Goal: Task Accomplishment & Management: Complete application form

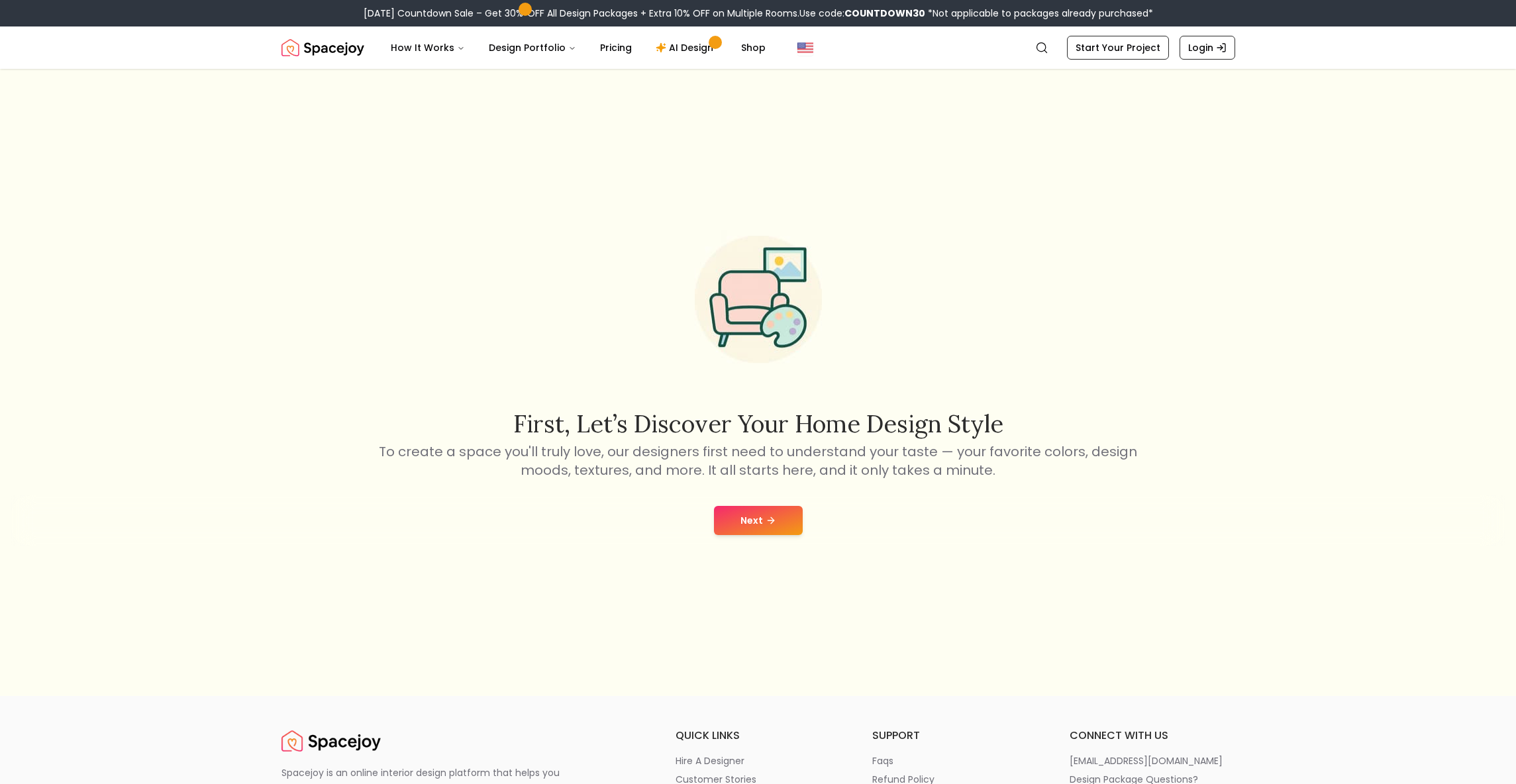
click at [756, 516] on button "Next" at bounding box center [758, 520] width 89 height 29
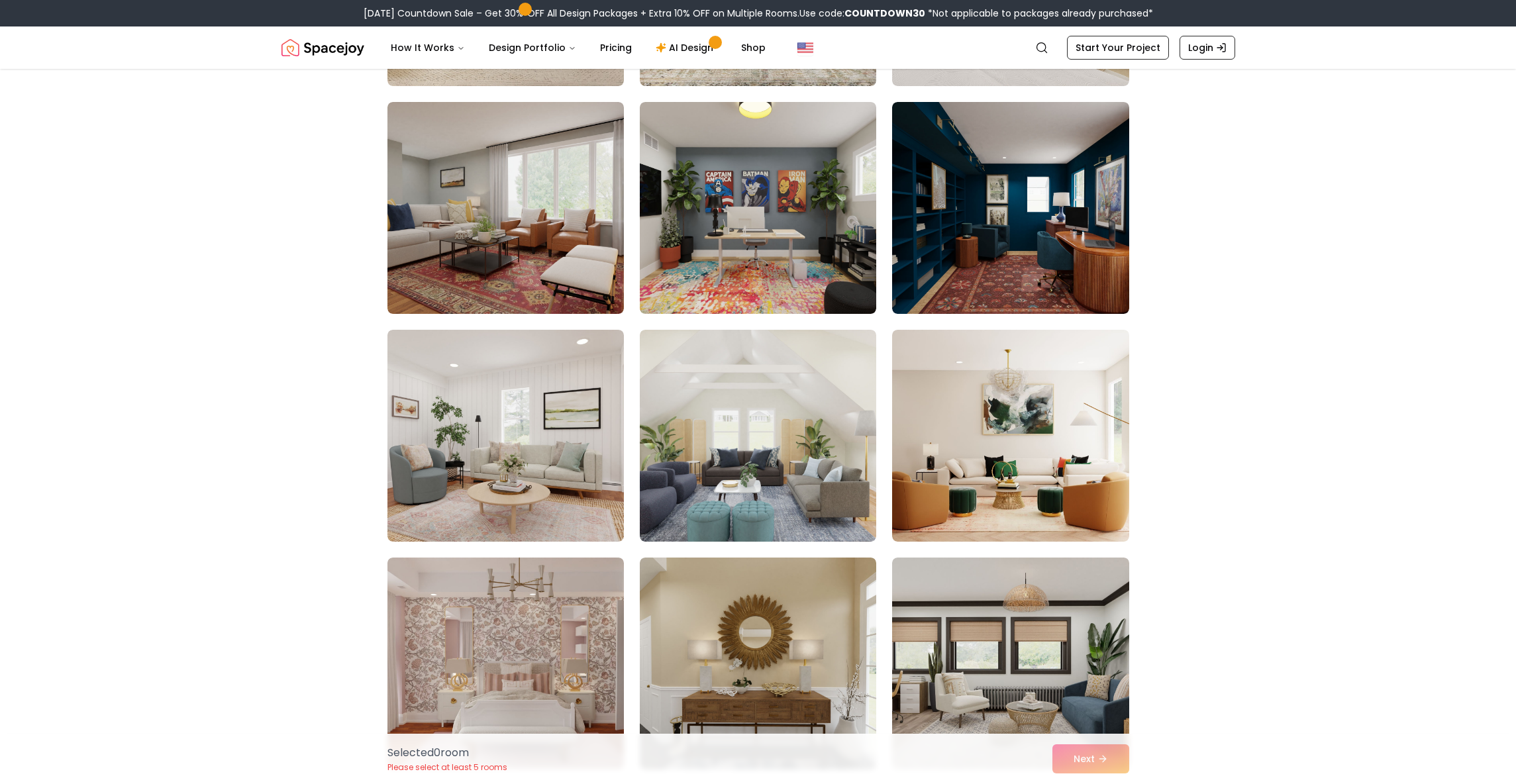
scroll to position [819, 0]
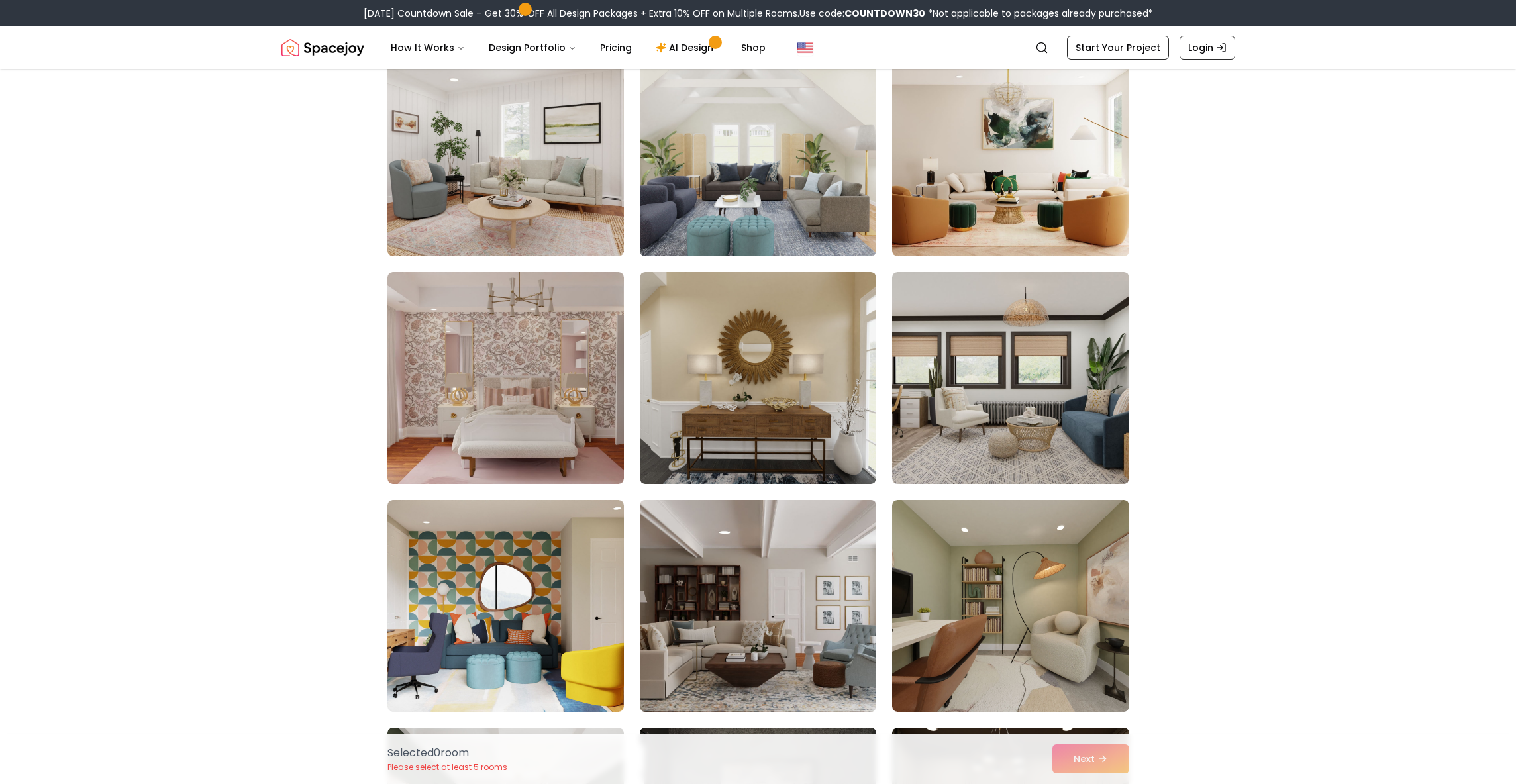
click at [709, 623] on img at bounding box center [758, 605] width 248 height 222
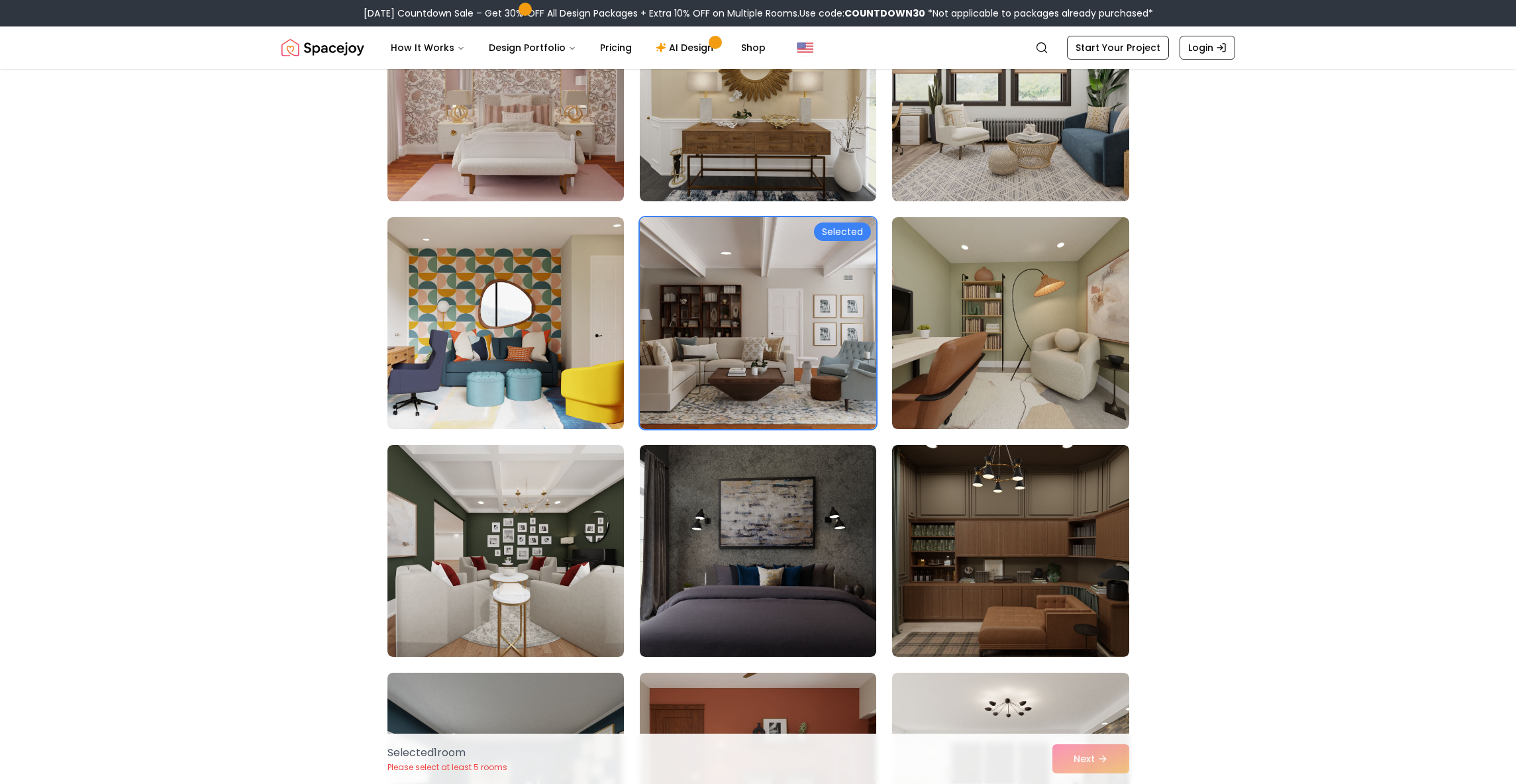
scroll to position [1374, 0]
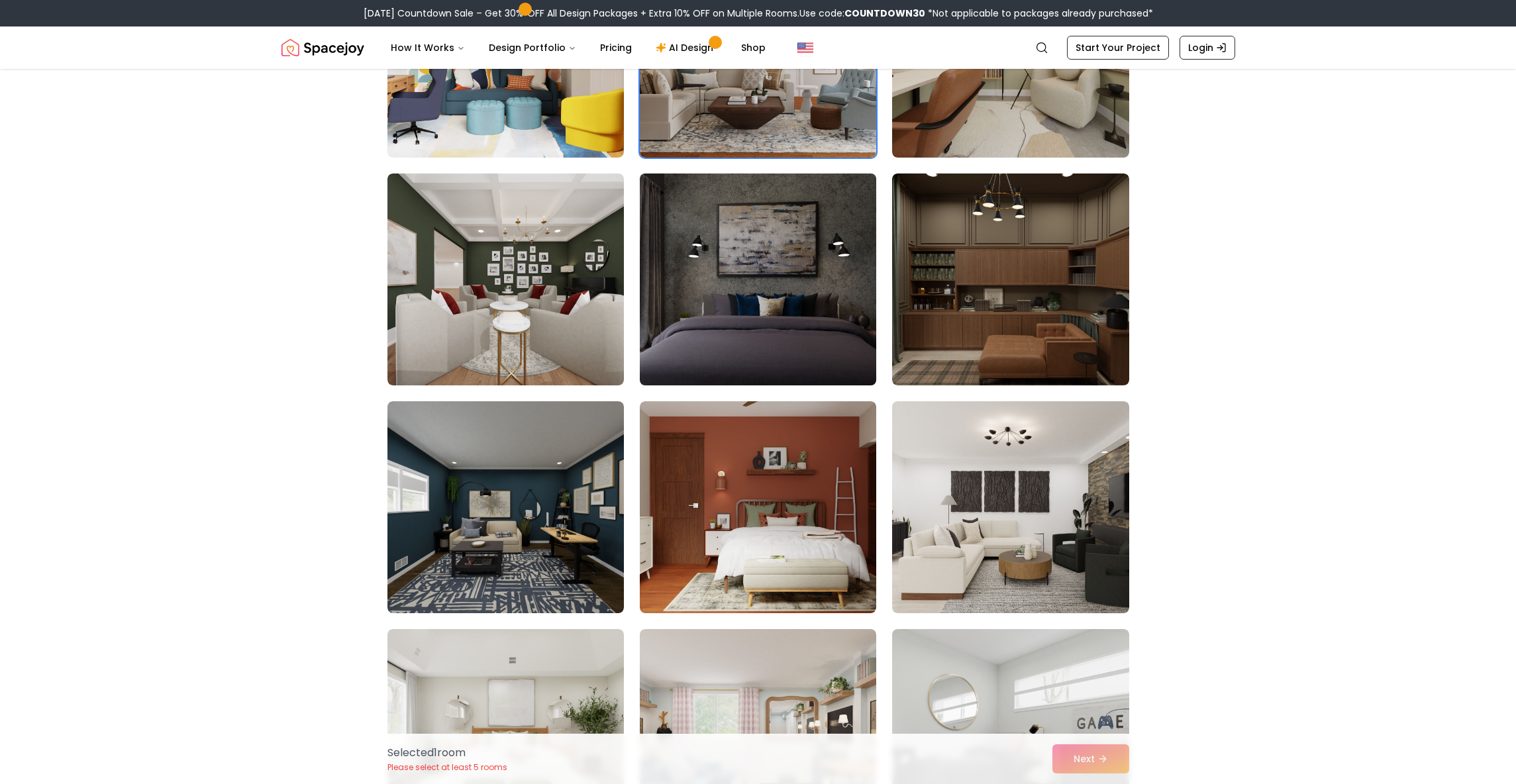
click at [814, 209] on img at bounding box center [758, 279] width 248 height 222
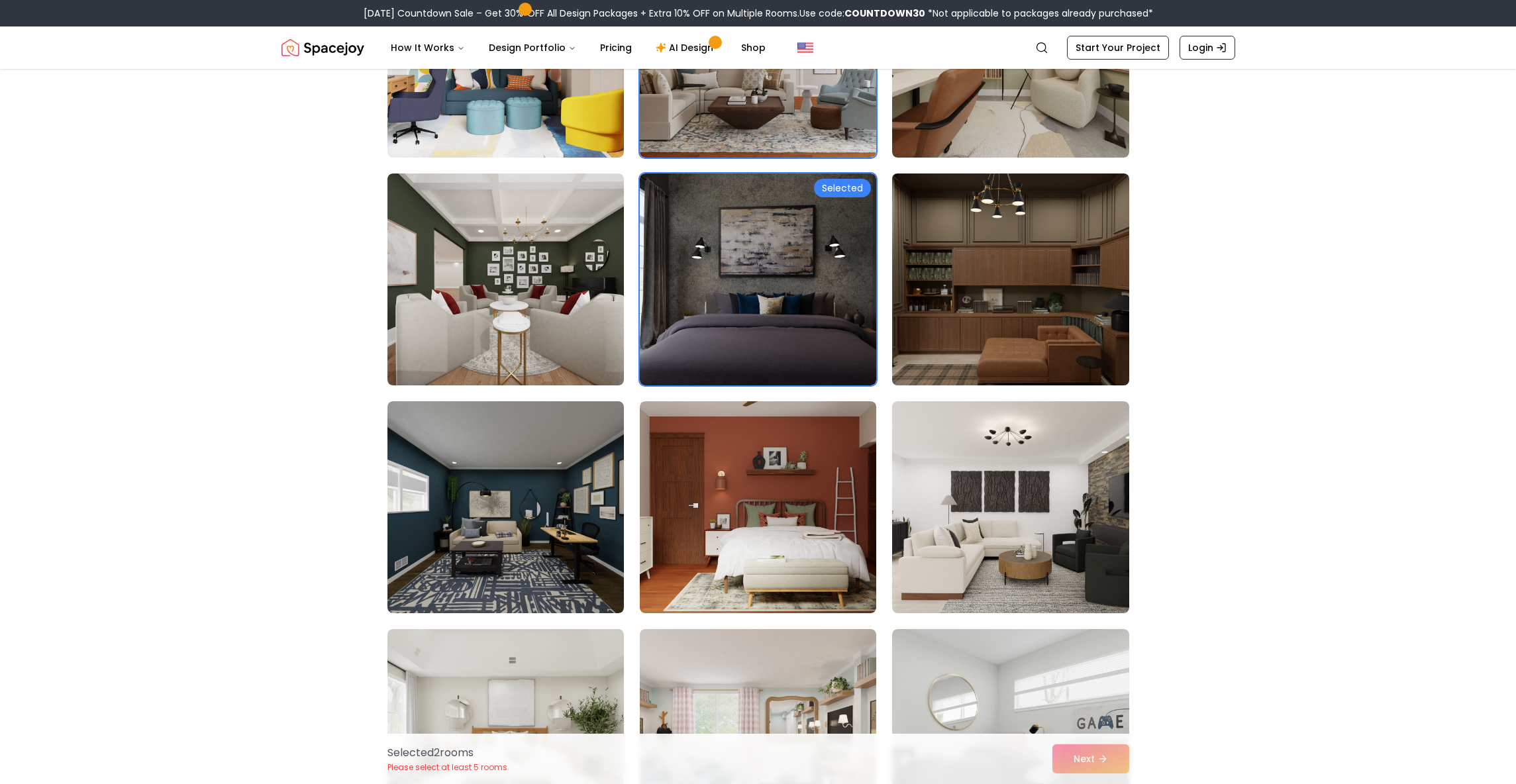
click at [1054, 262] on img at bounding box center [1010, 279] width 248 height 222
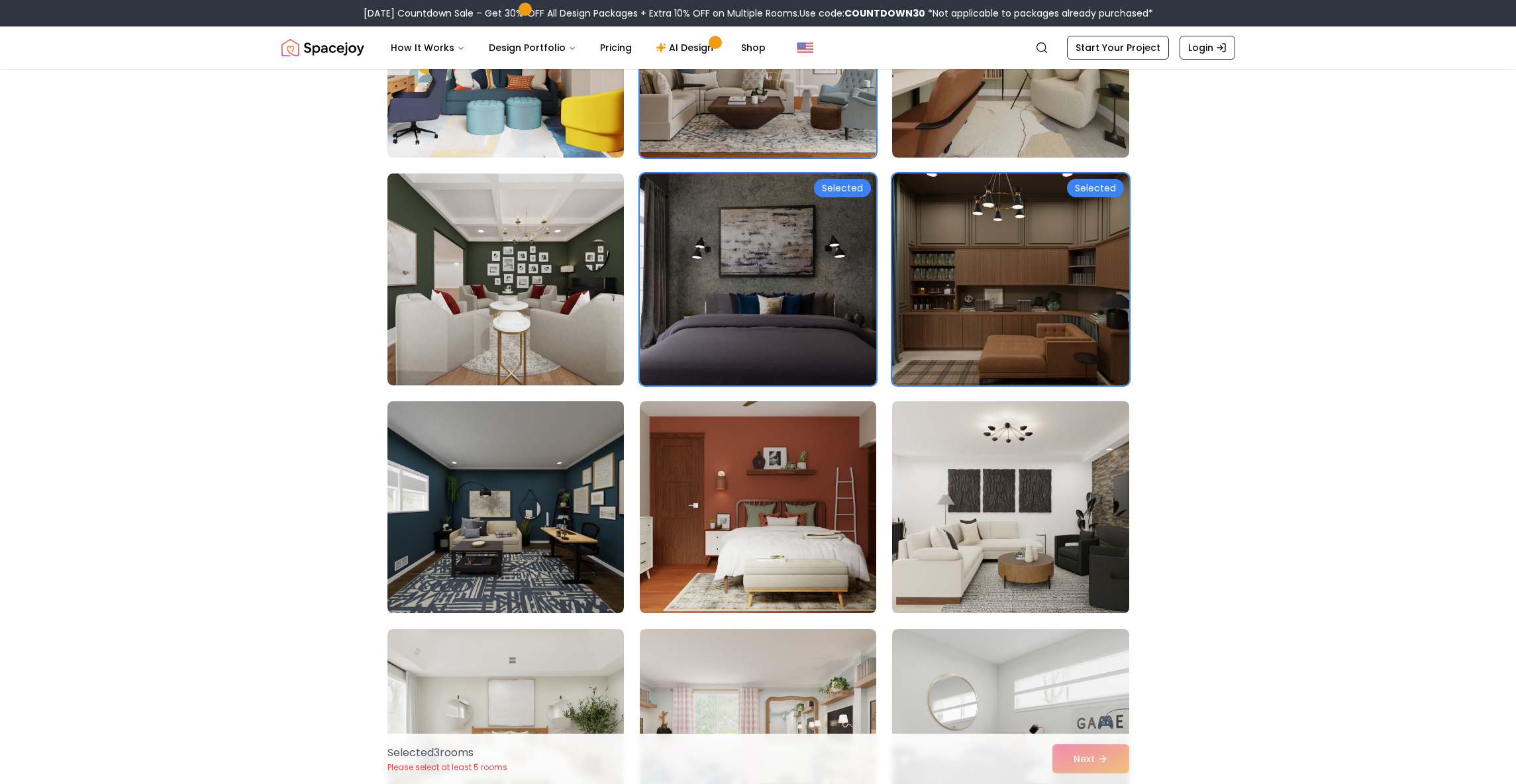
click at [1027, 519] on img at bounding box center [1010, 507] width 248 height 222
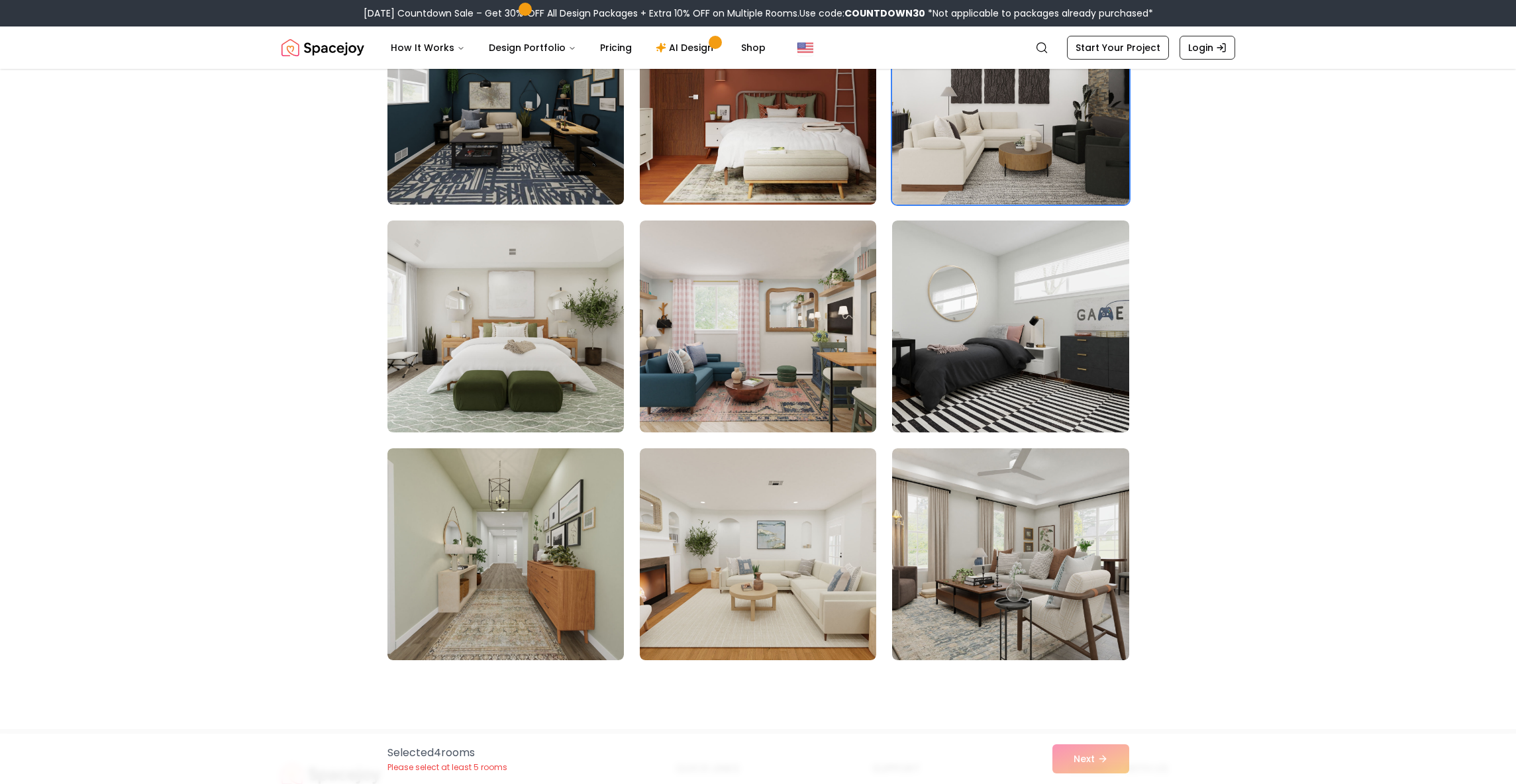
scroll to position [1786, 0]
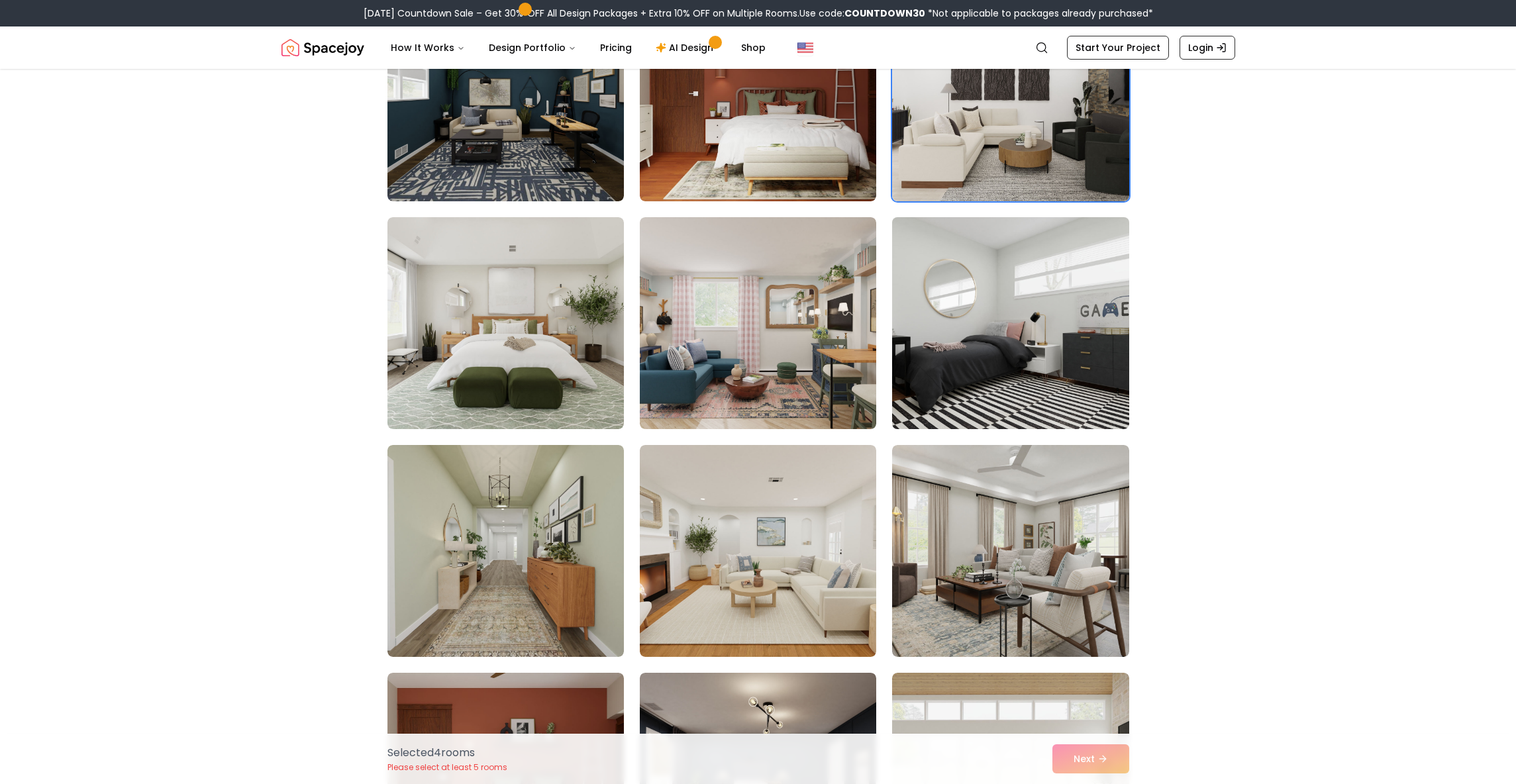
click at [1098, 358] on img at bounding box center [1010, 323] width 248 height 222
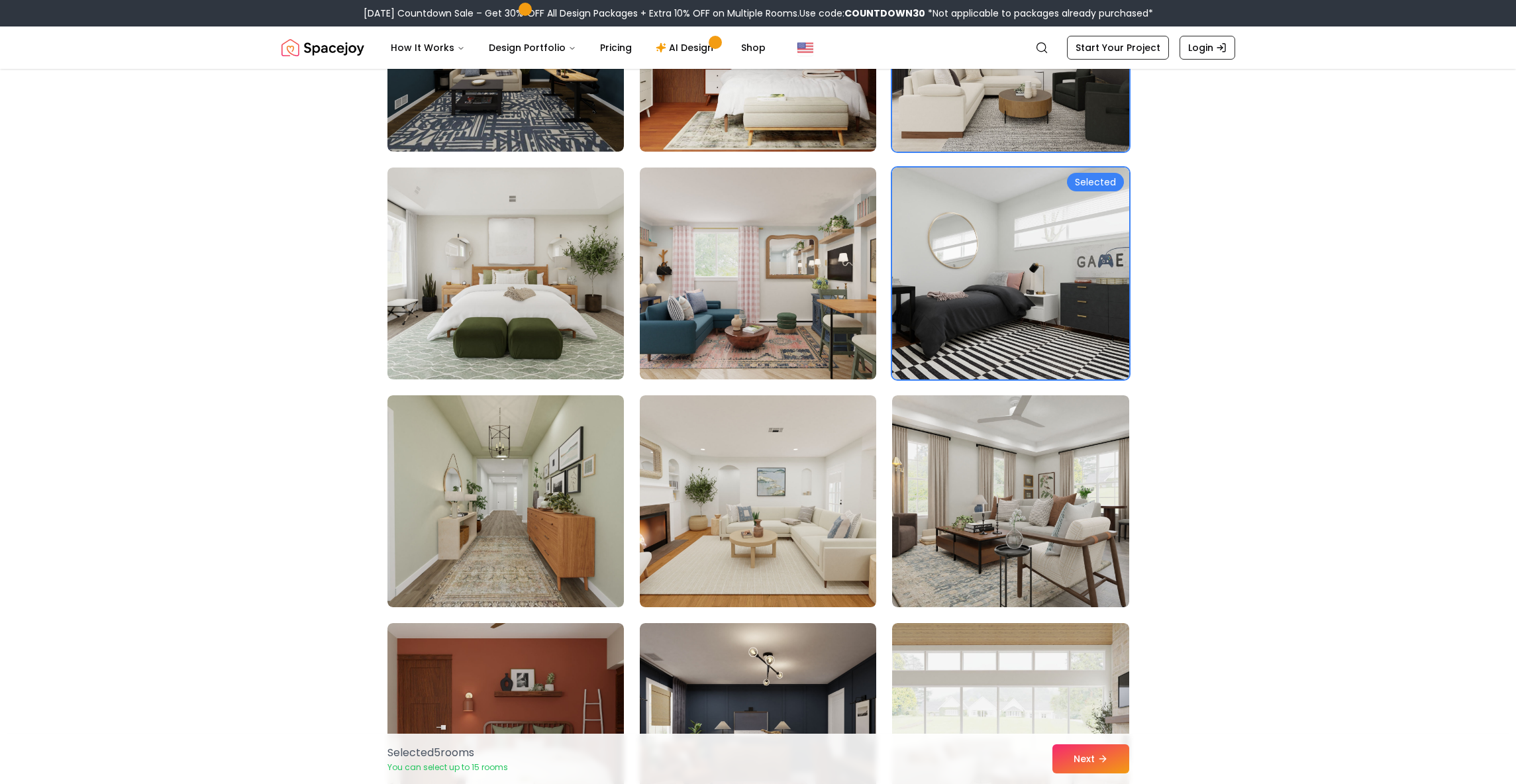
scroll to position [1863, 0]
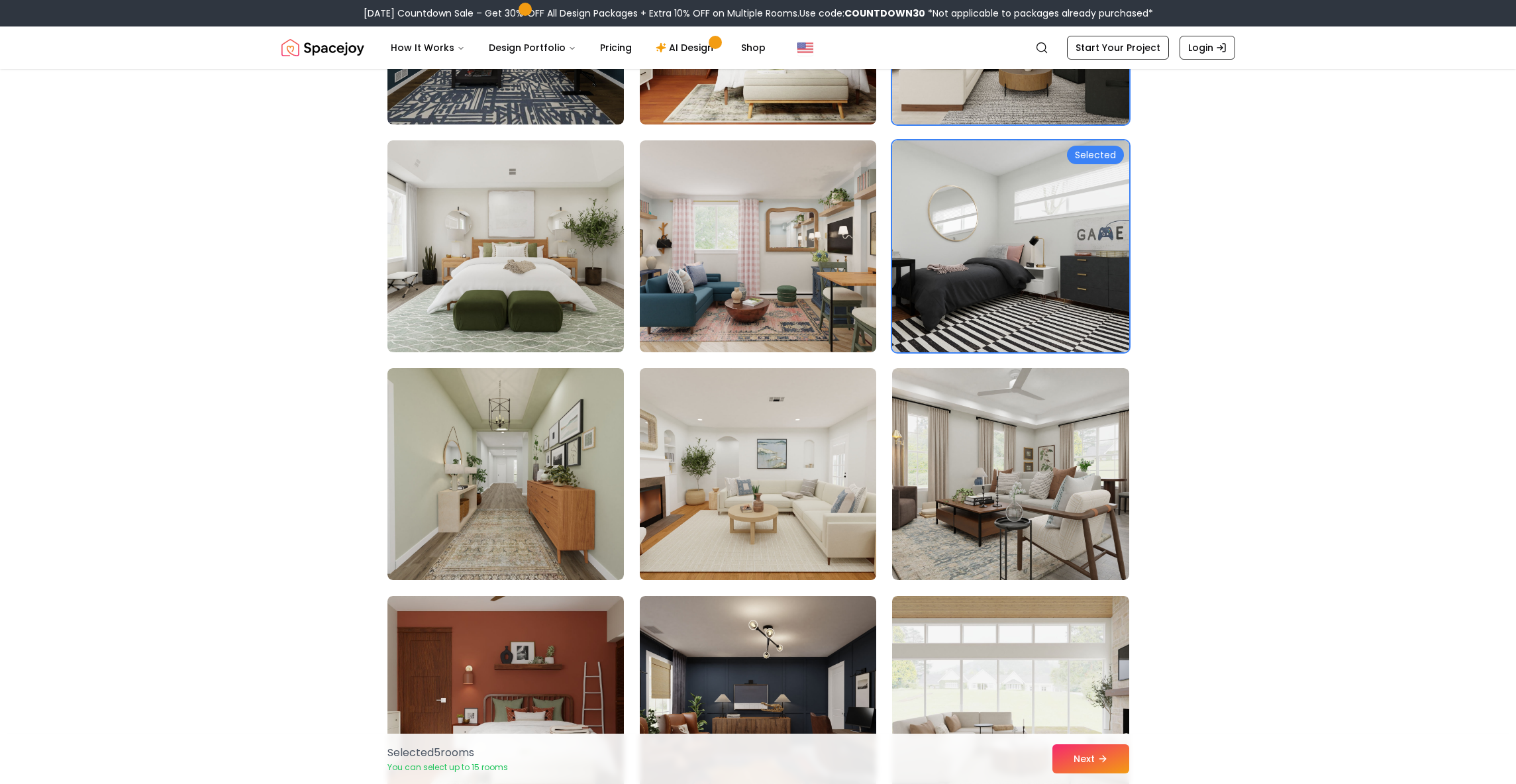
click at [778, 529] on img at bounding box center [758, 473] width 248 height 222
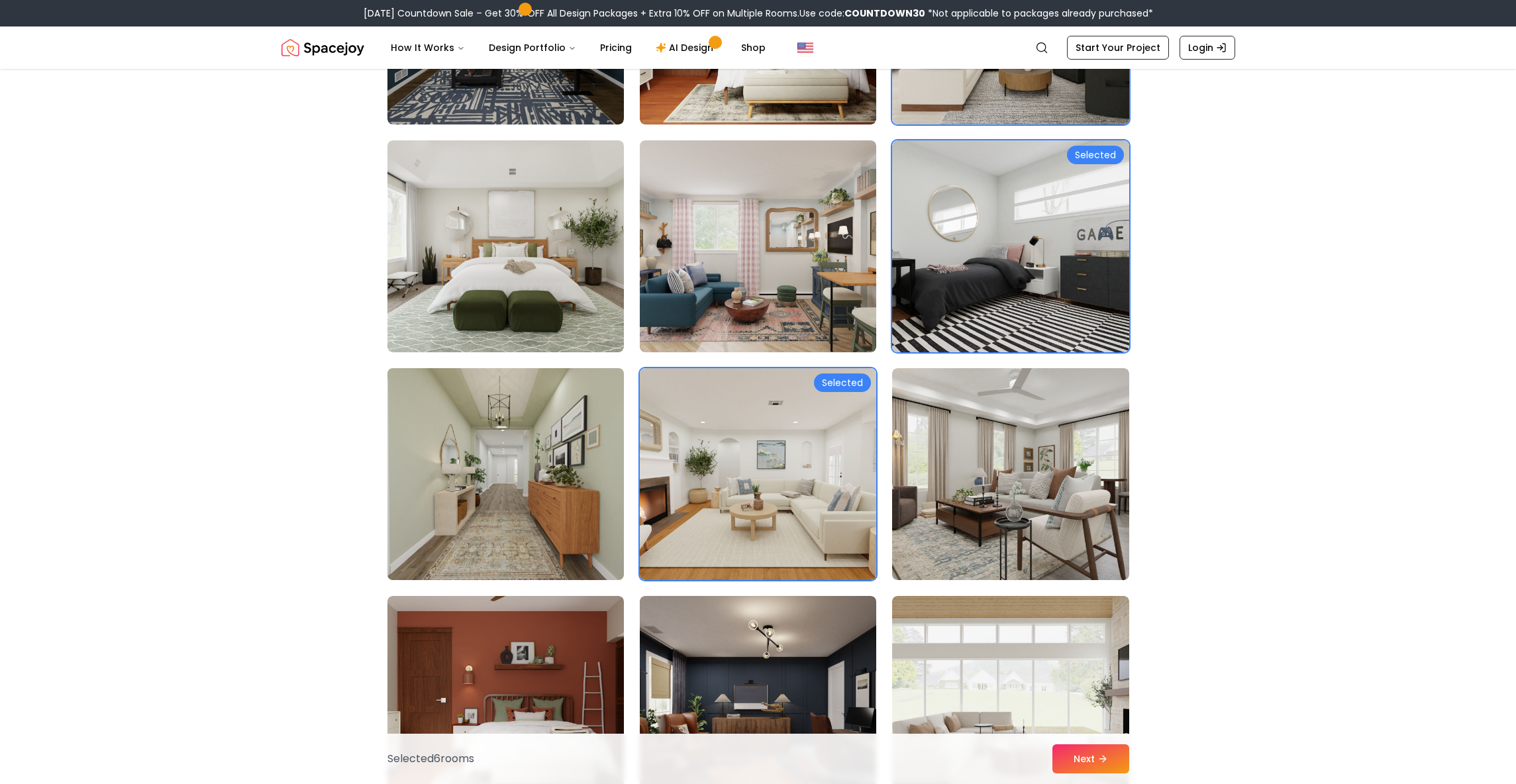
click at [550, 472] on img at bounding box center [505, 473] width 248 height 222
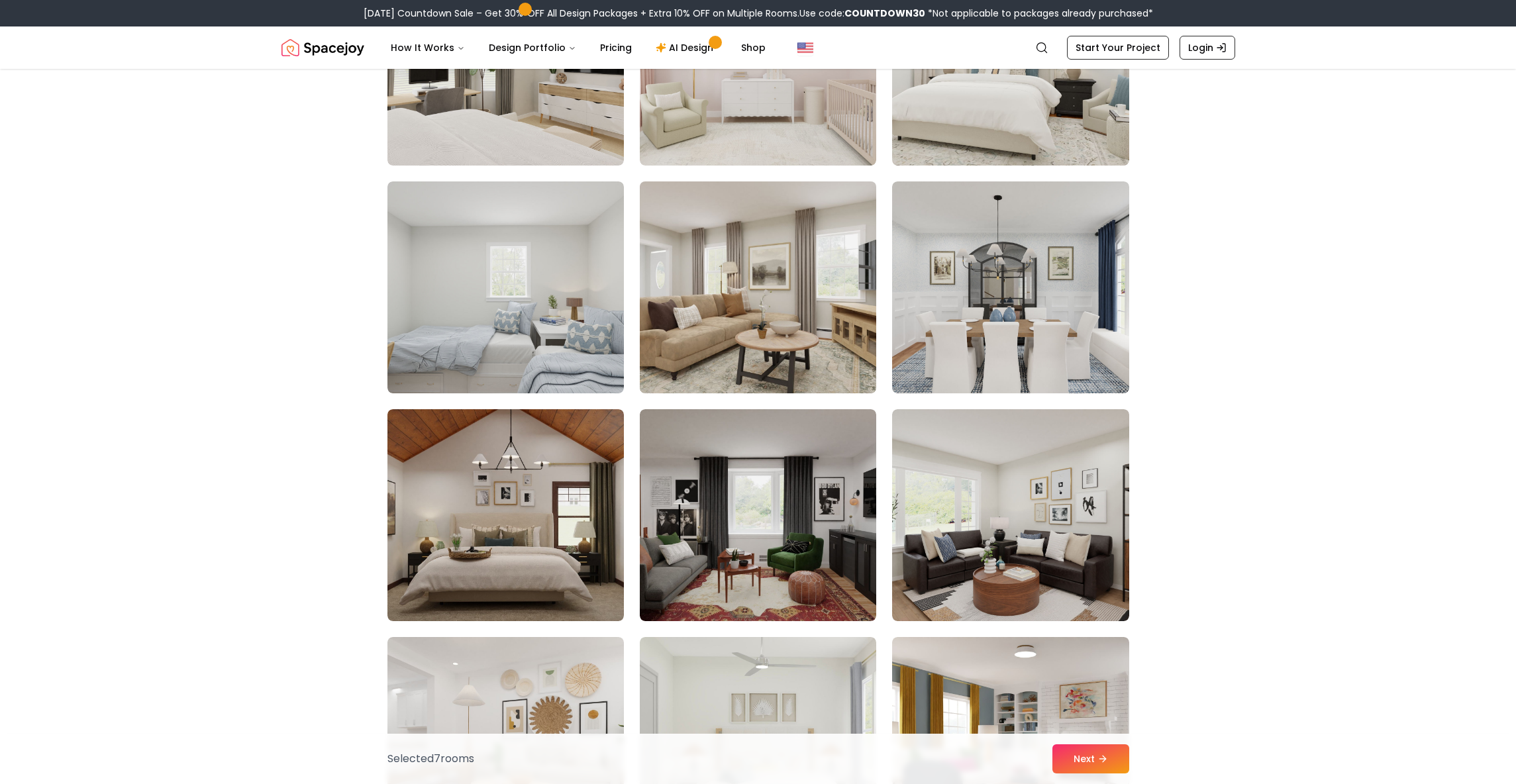
scroll to position [3417, 0]
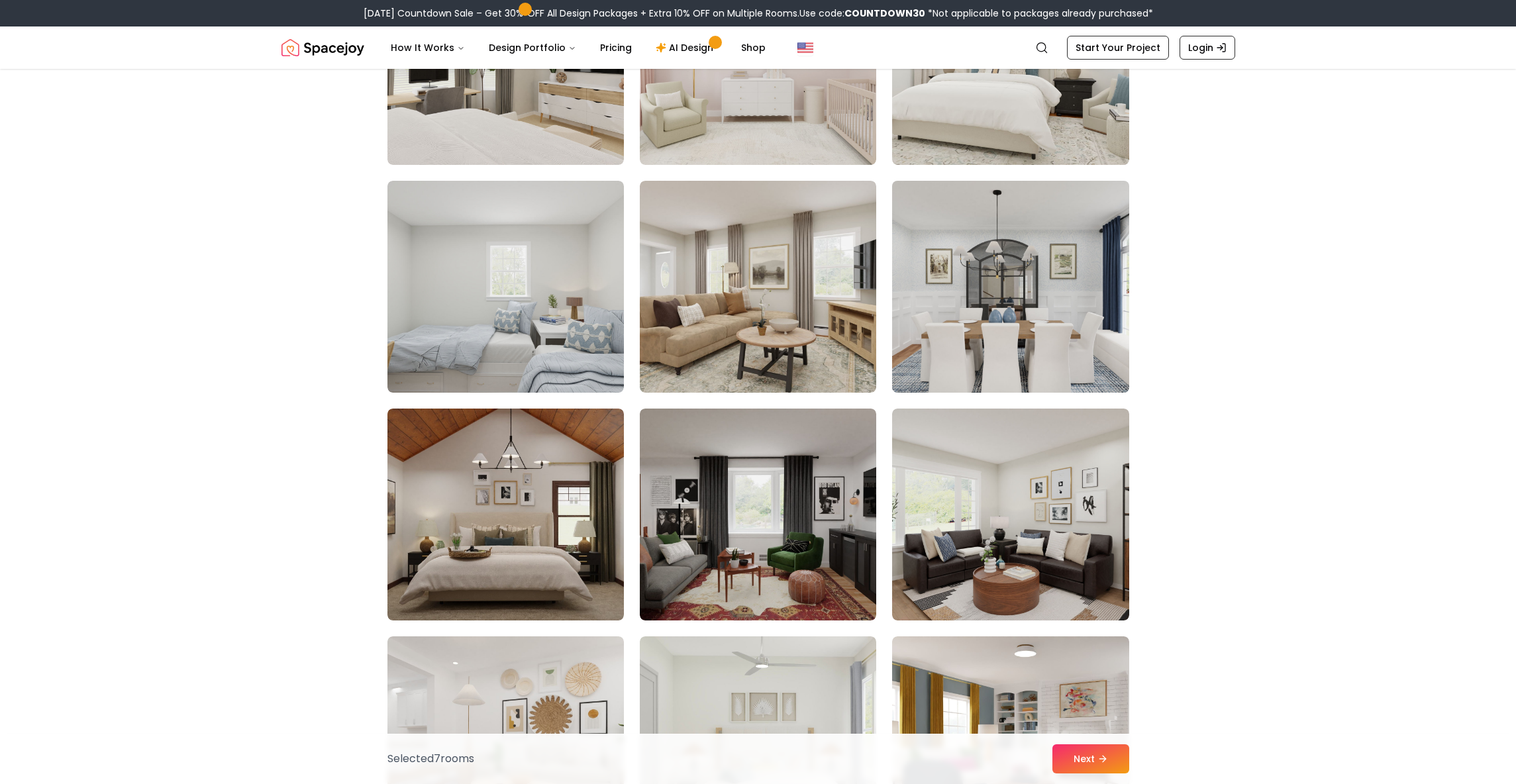
click at [990, 314] on img at bounding box center [1010, 286] width 248 height 222
click at [991, 314] on img at bounding box center [1010, 286] width 248 height 222
click at [1094, 772] on button "Next" at bounding box center [1091, 759] width 77 height 29
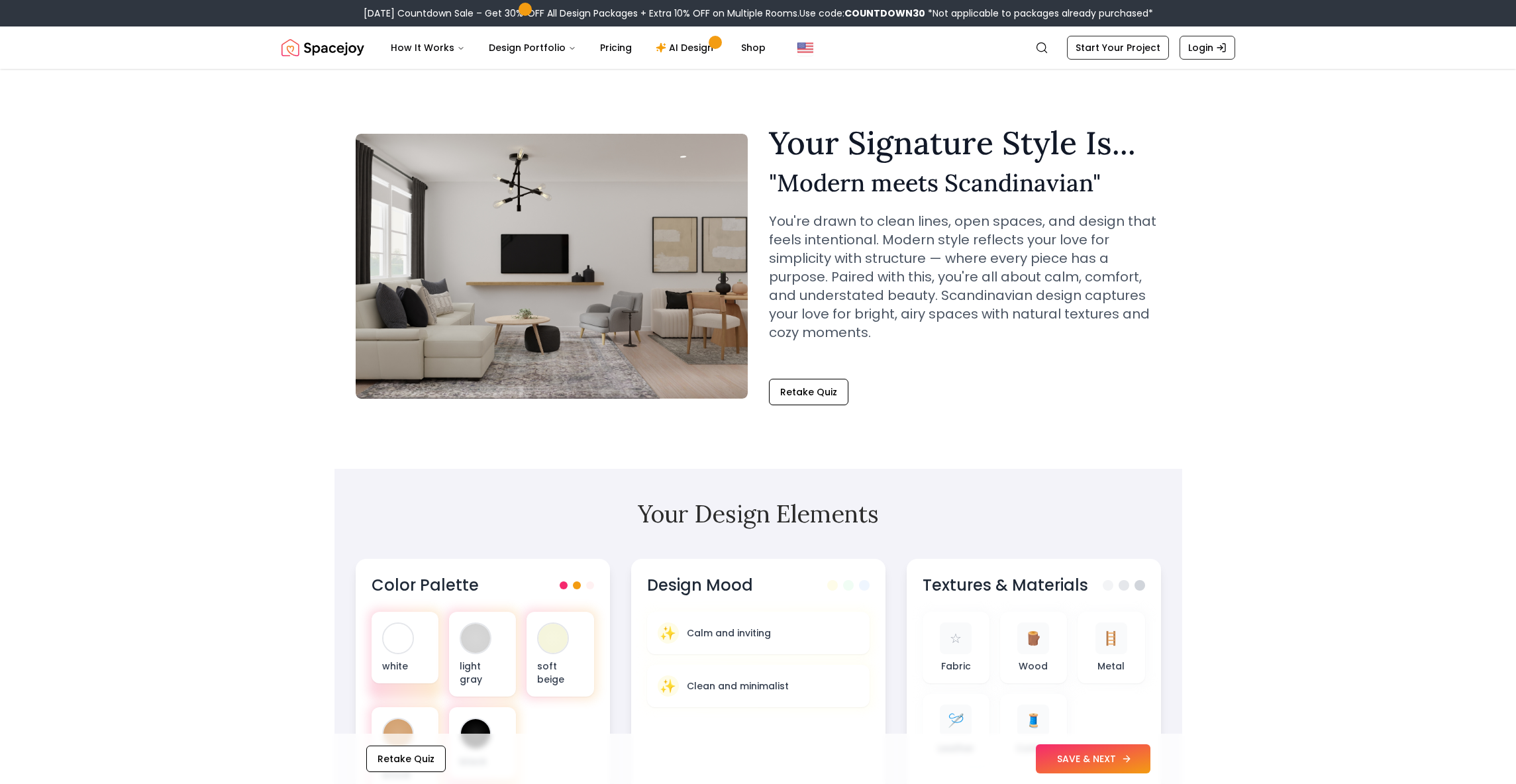
click at [1080, 761] on button "SAVE & NEXT" at bounding box center [1093, 759] width 115 height 29
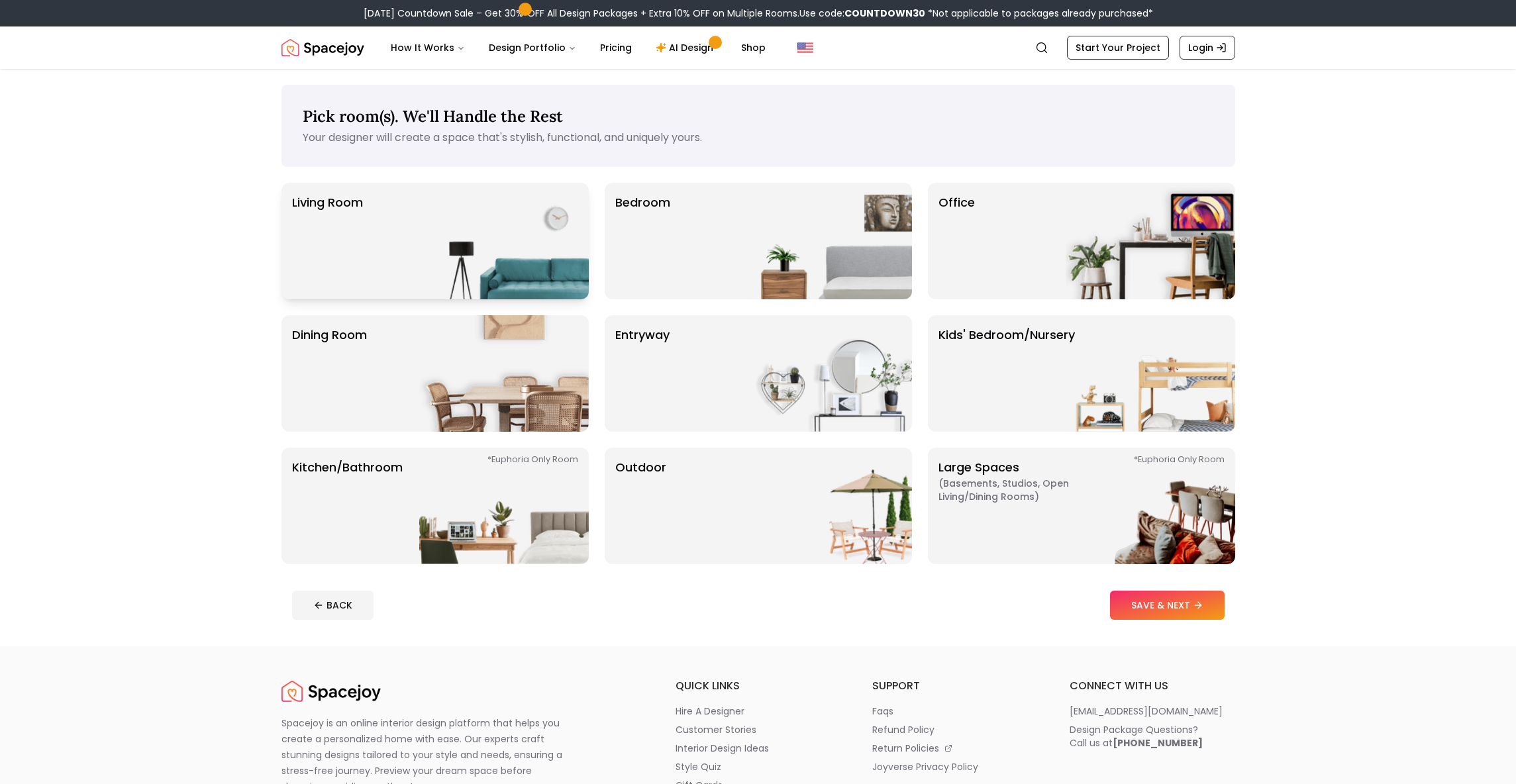
click at [483, 227] on img at bounding box center [504, 241] width 170 height 117
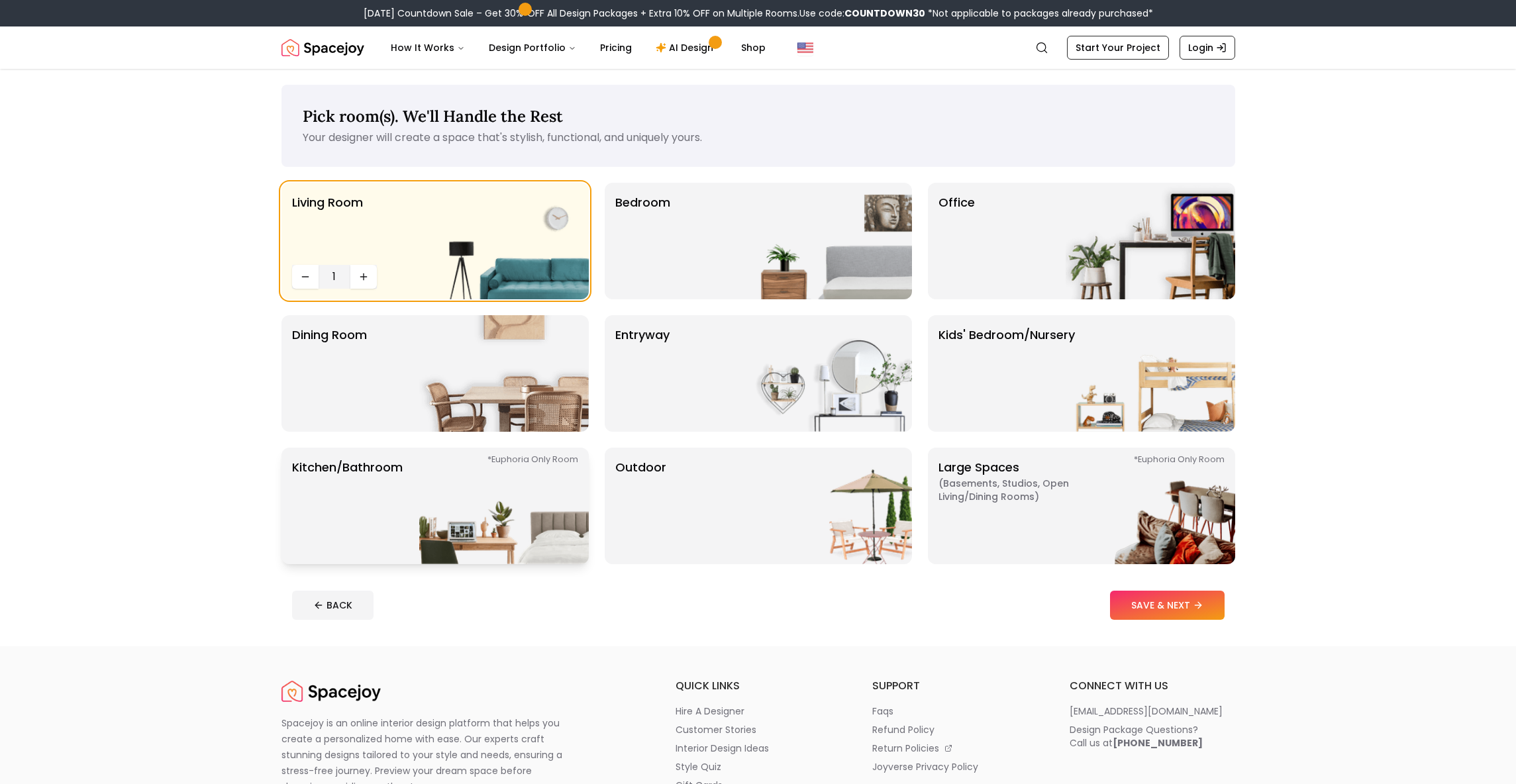
click at [436, 507] on img at bounding box center [504, 506] width 170 height 117
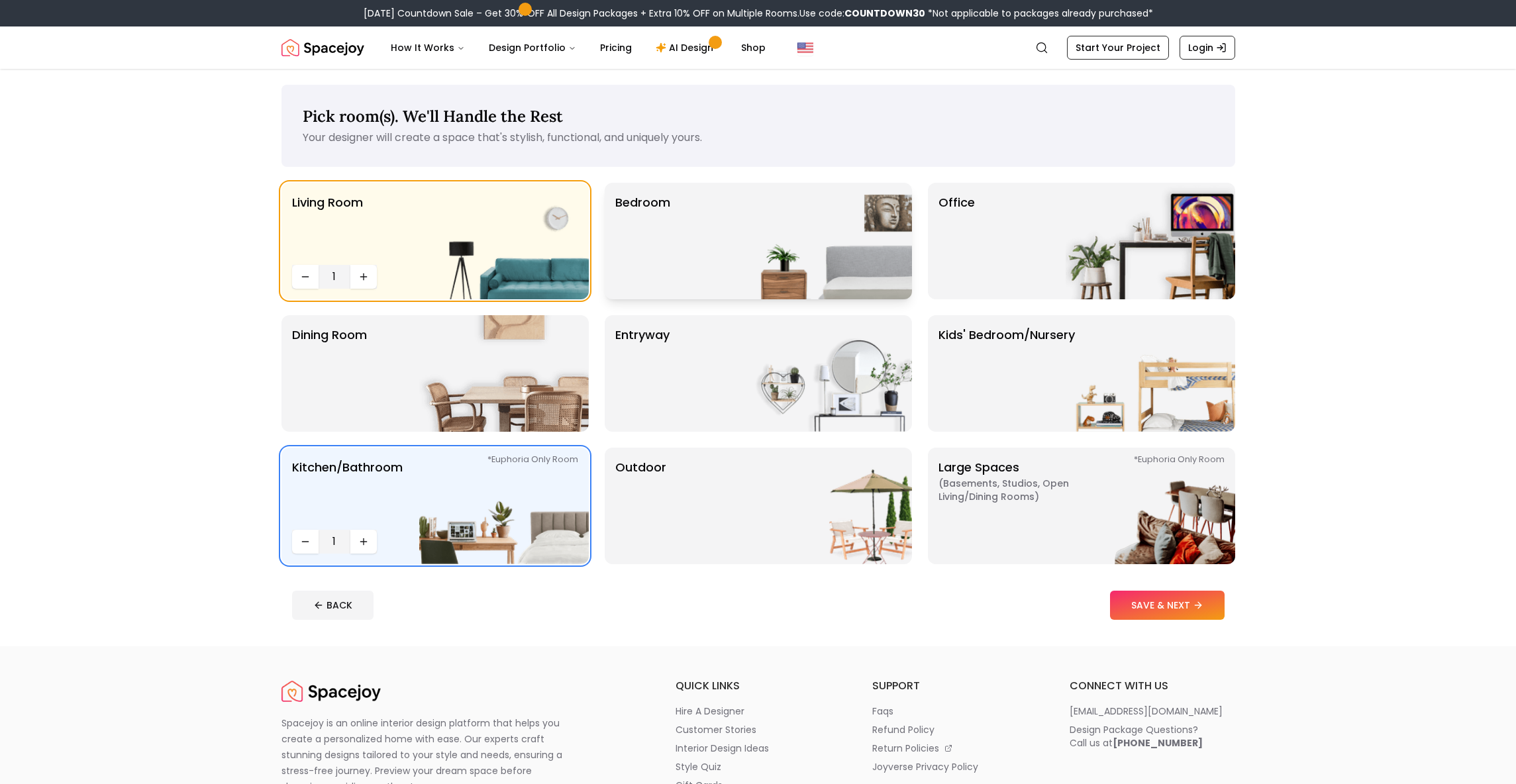
click at [790, 279] on img at bounding box center [827, 241] width 170 height 117
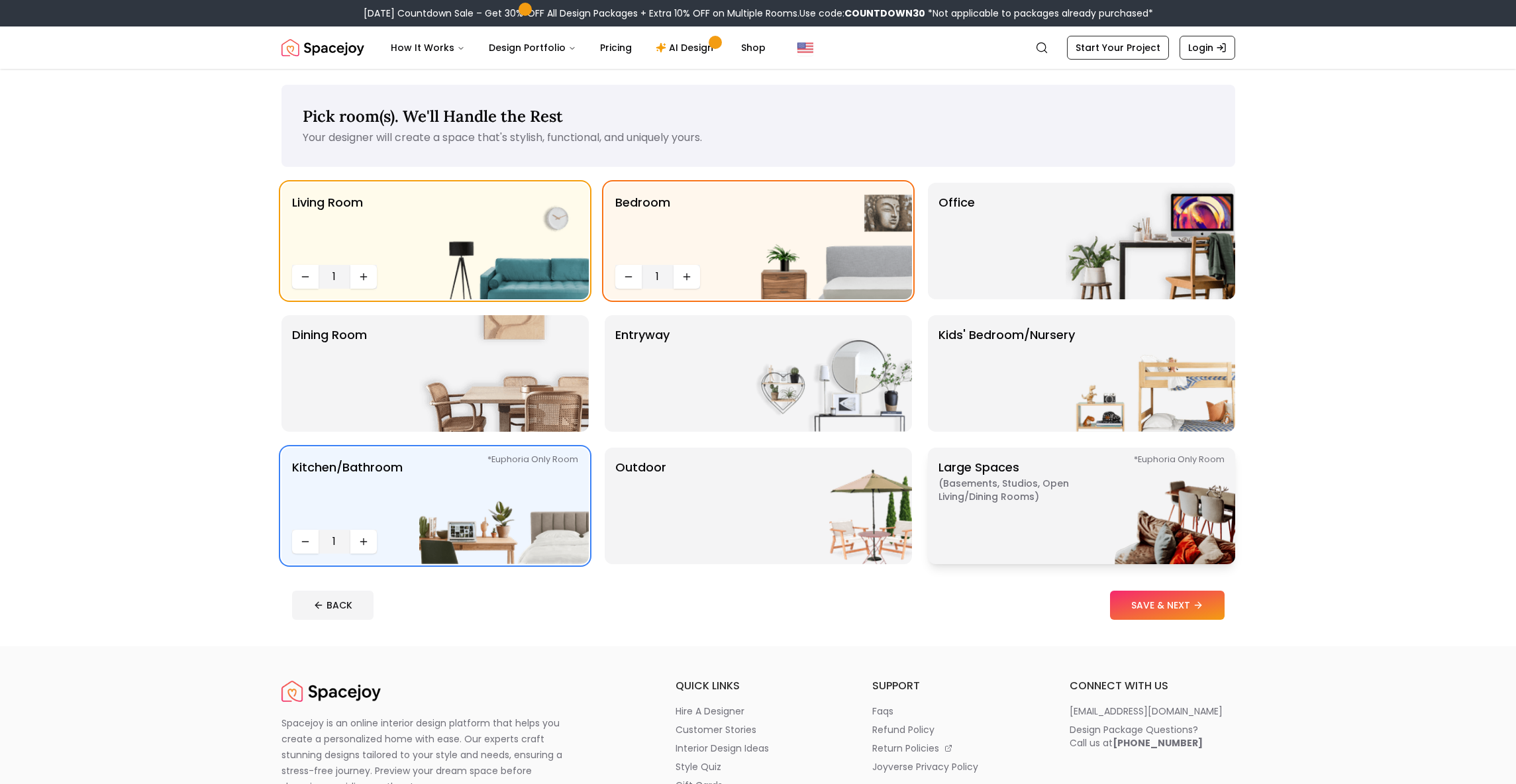
click at [1005, 519] on p "Large Spaces ( Basements, Studios, Open living/dining rooms ) *Euphoria Only Ro…" at bounding box center [1021, 506] width 166 height 96
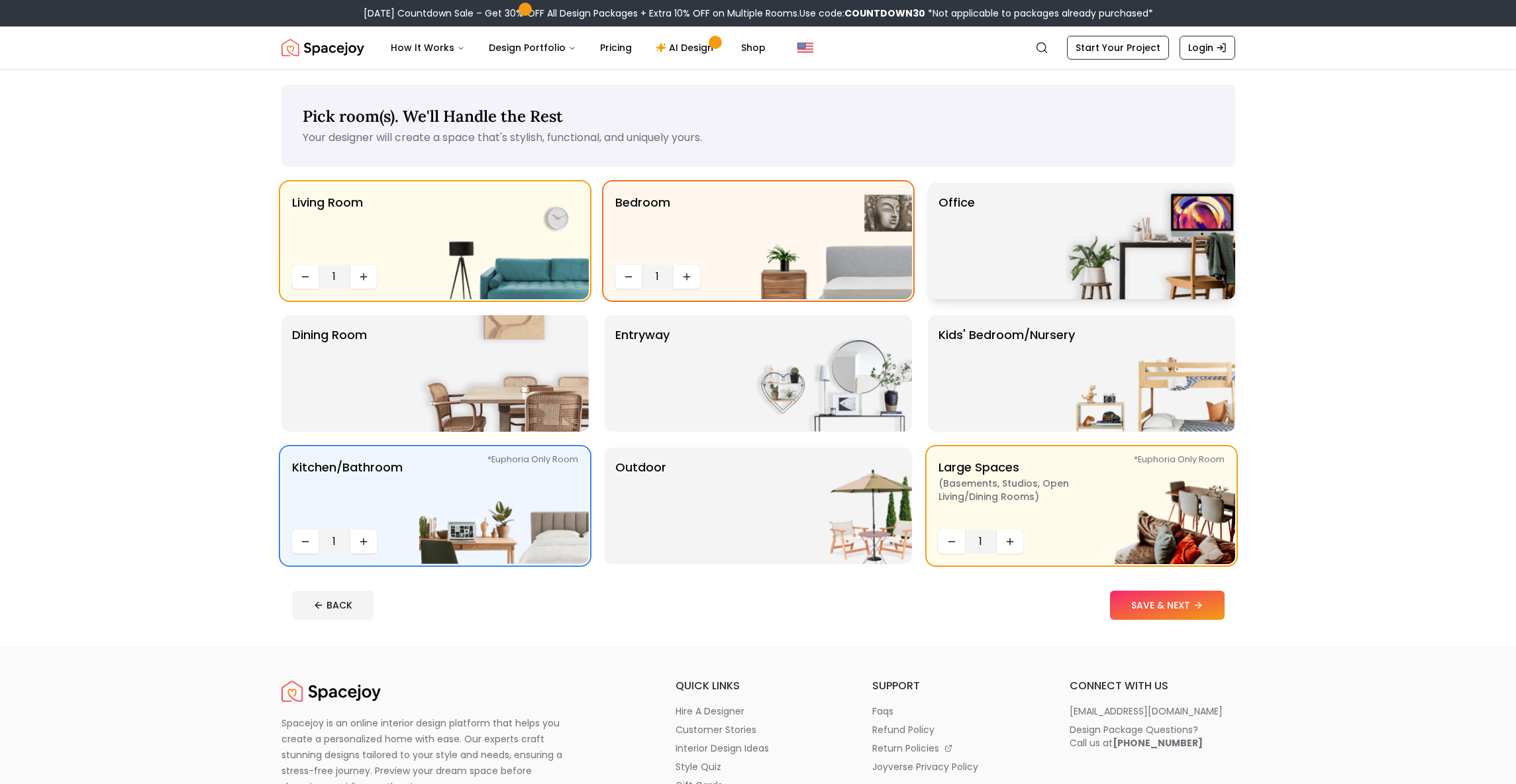
click at [1033, 227] on div "Office" at bounding box center [1082, 241] width 308 height 117
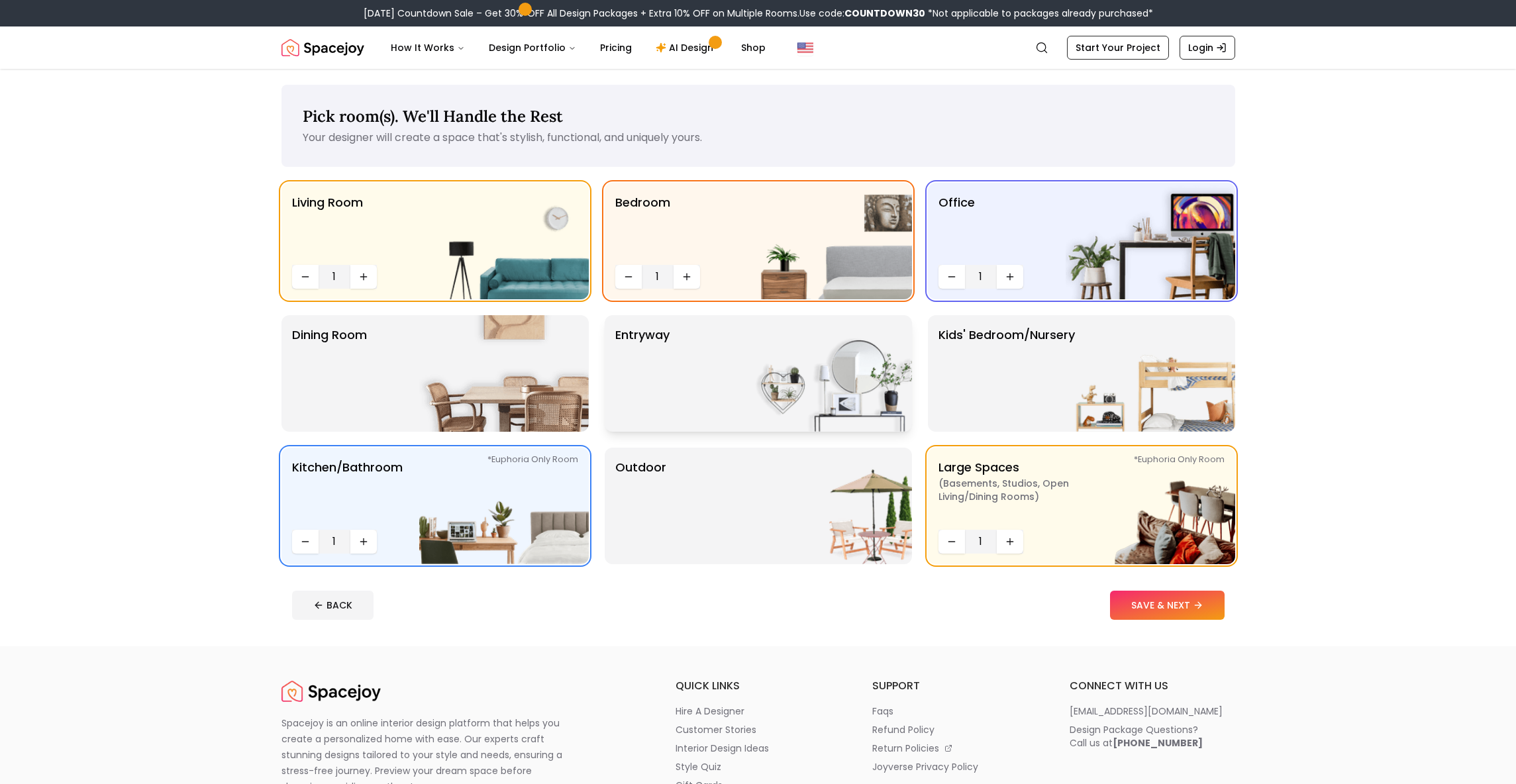
click at [722, 387] on div "entryway" at bounding box center [758, 373] width 308 height 117
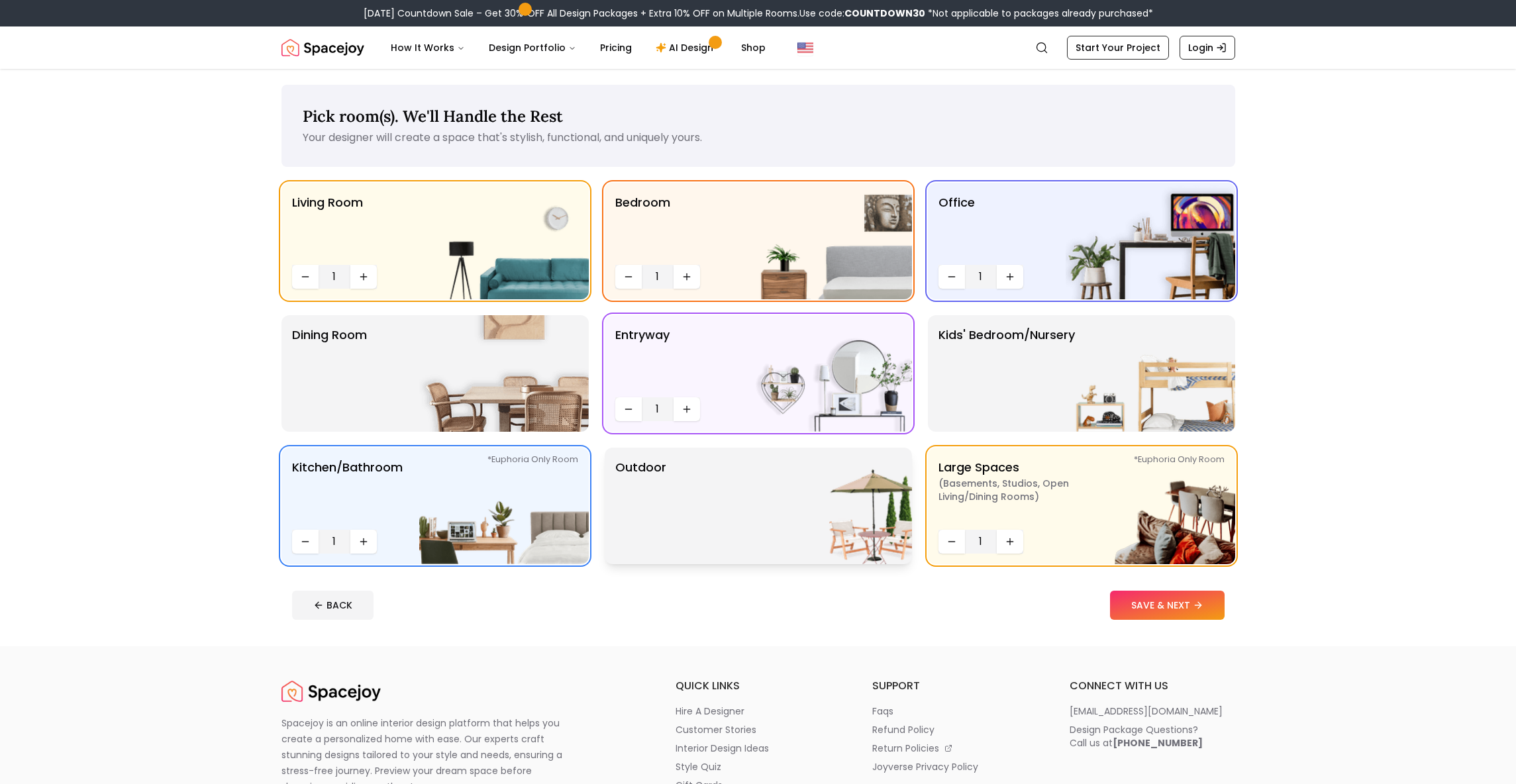
click at [700, 514] on div "Outdoor" at bounding box center [758, 506] width 308 height 117
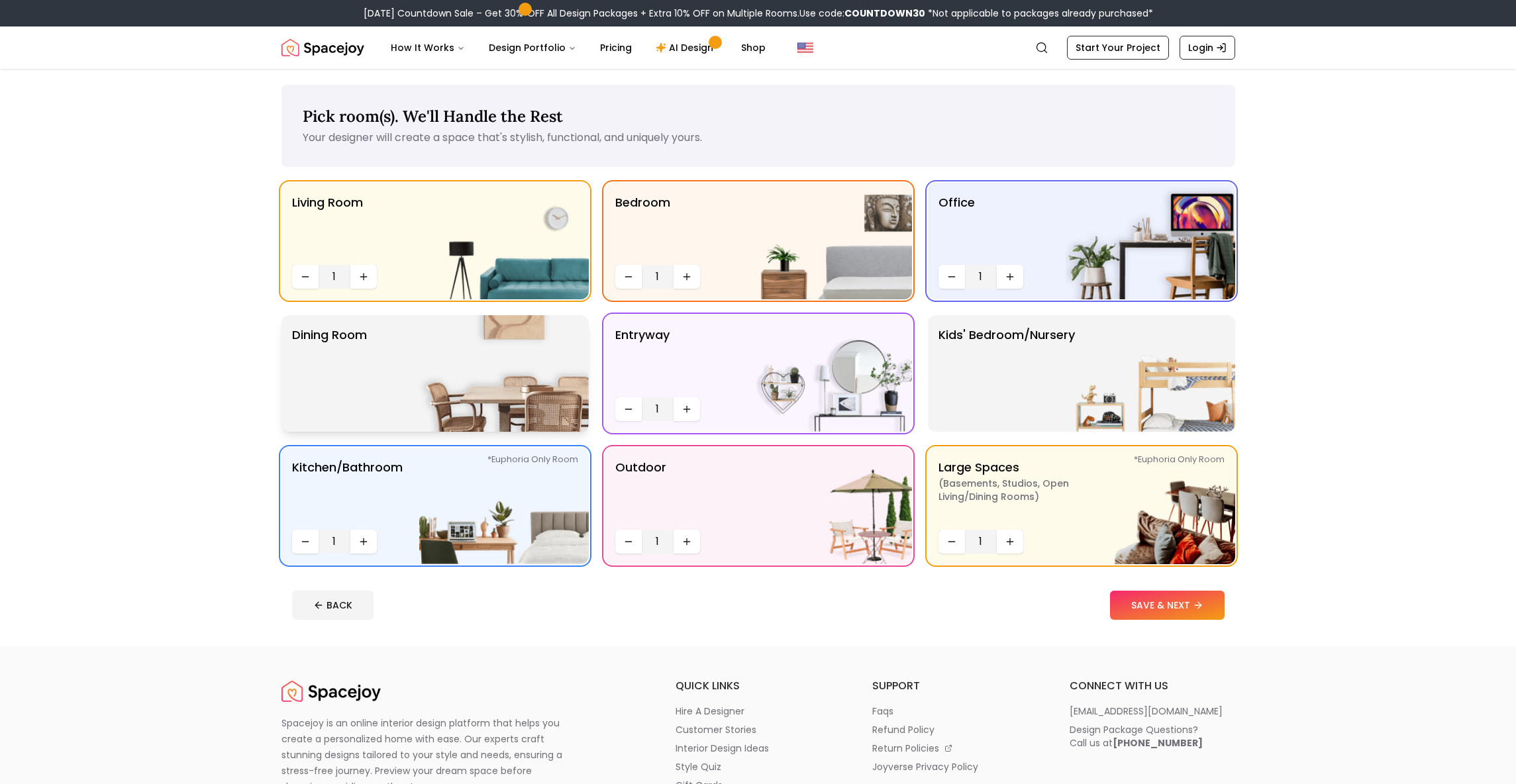
click at [503, 388] on img at bounding box center [504, 373] width 170 height 117
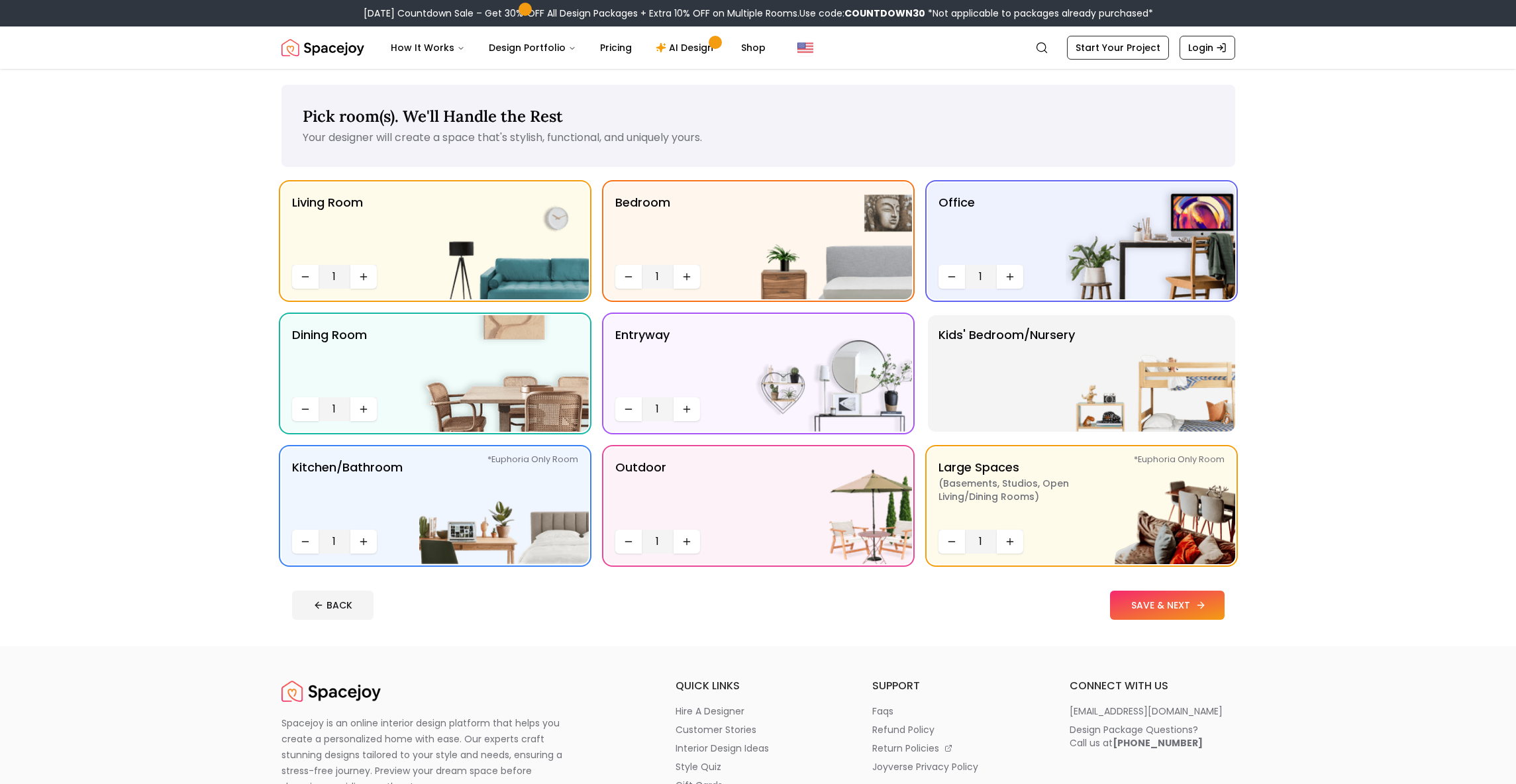
click at [1159, 611] on button "SAVE & NEXT" at bounding box center [1168, 605] width 115 height 29
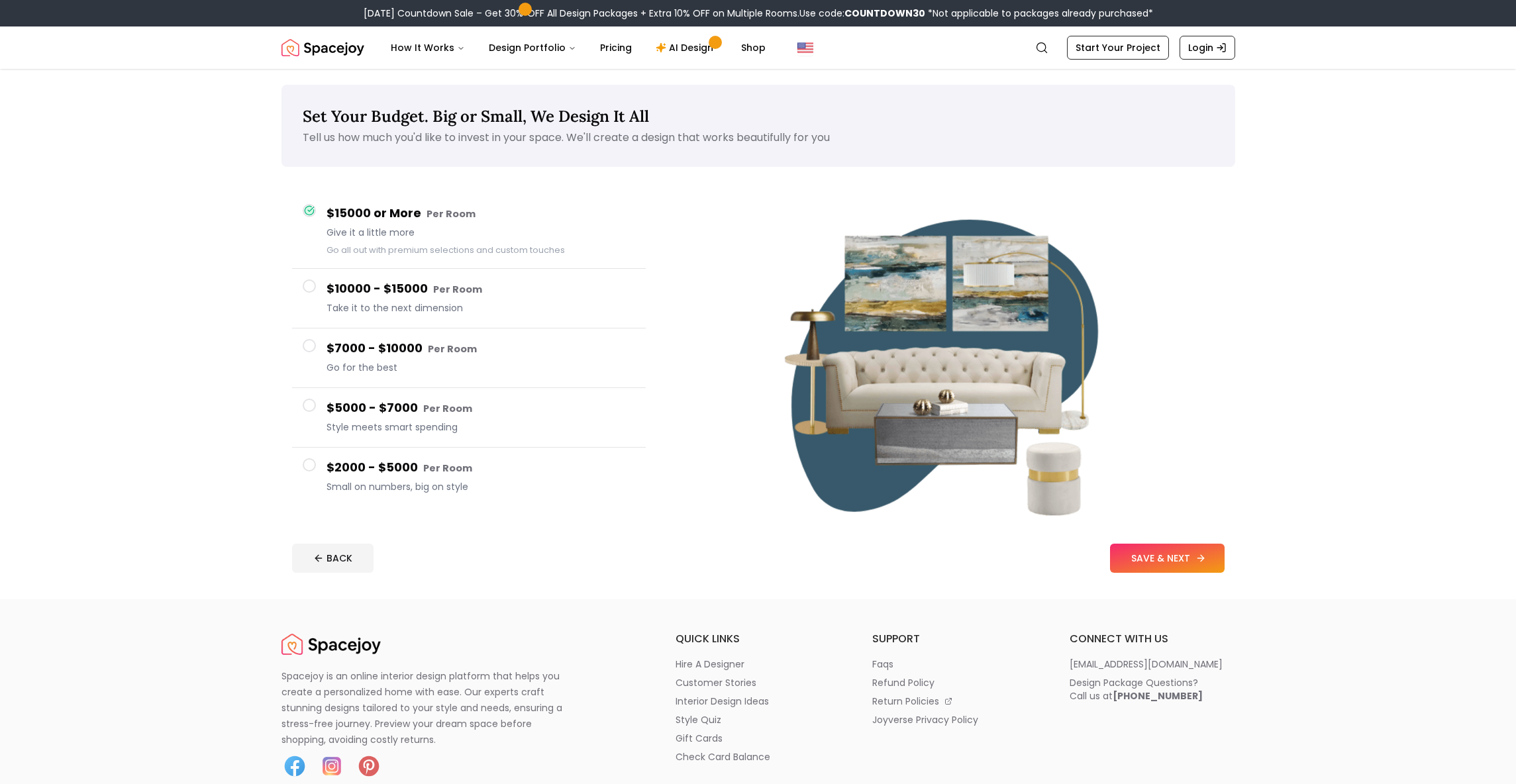
click at [1170, 570] on button "SAVE & NEXT" at bounding box center [1168, 558] width 115 height 29
